Goal: Transaction & Acquisition: Purchase product/service

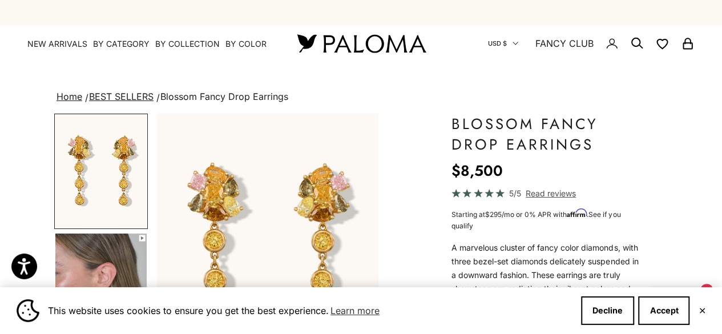
click at [488, 41] on span "USD $" at bounding box center [497, 43] width 19 height 10
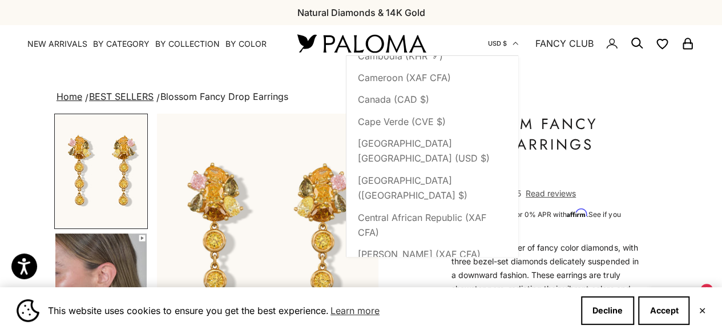
scroll to position [803, 0]
click at [398, 105] on span "Canada (CAD $)" at bounding box center [393, 97] width 71 height 15
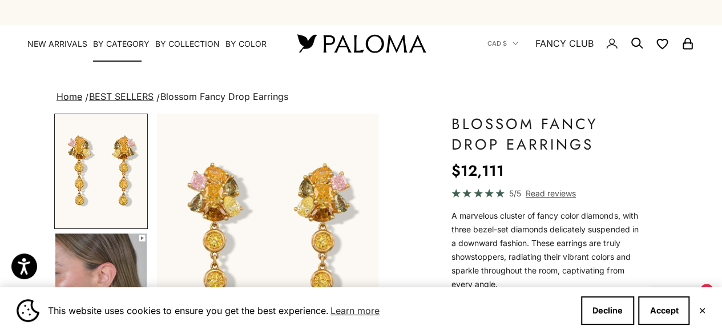
click at [110, 42] on summary "By Category" at bounding box center [121, 43] width 56 height 11
click at [114, 46] on summary "By Category" at bounding box center [121, 43] width 56 height 11
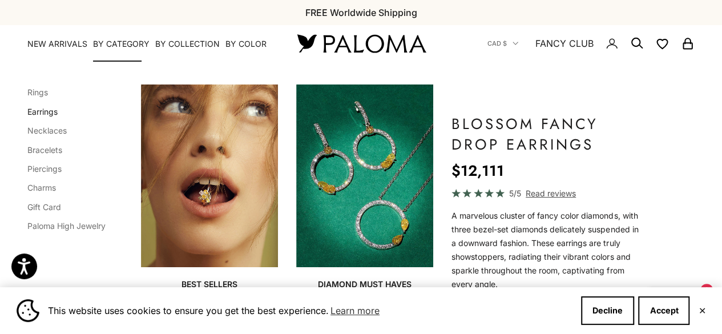
click at [38, 116] on link "Earrings" at bounding box center [42, 112] width 30 height 10
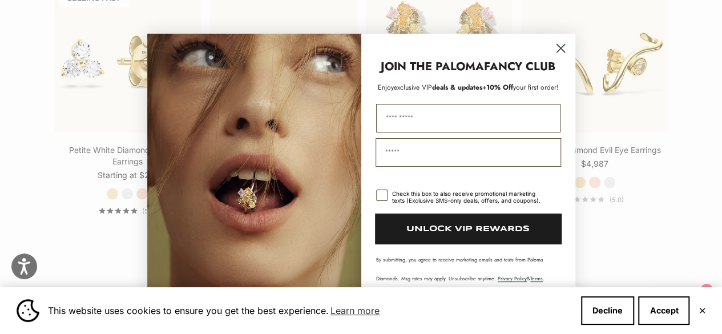
scroll to position [1108, 0]
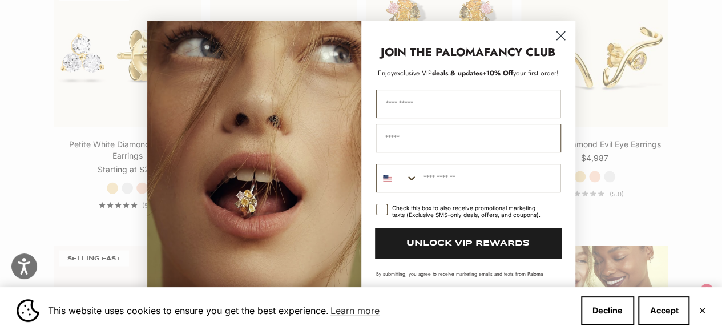
click at [554, 35] on circle "Close dialog" at bounding box center [560, 35] width 19 height 19
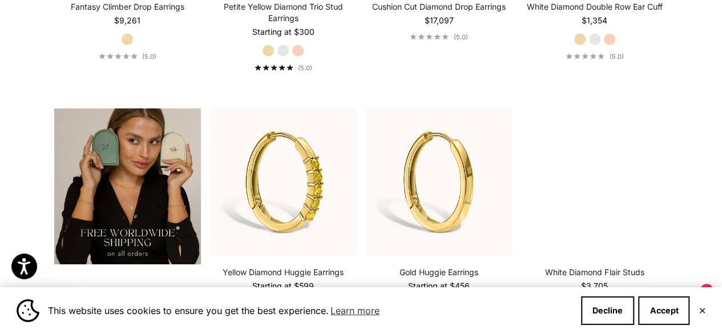
scroll to position [1884, 0]
